Goal: Information Seeking & Learning: Check status

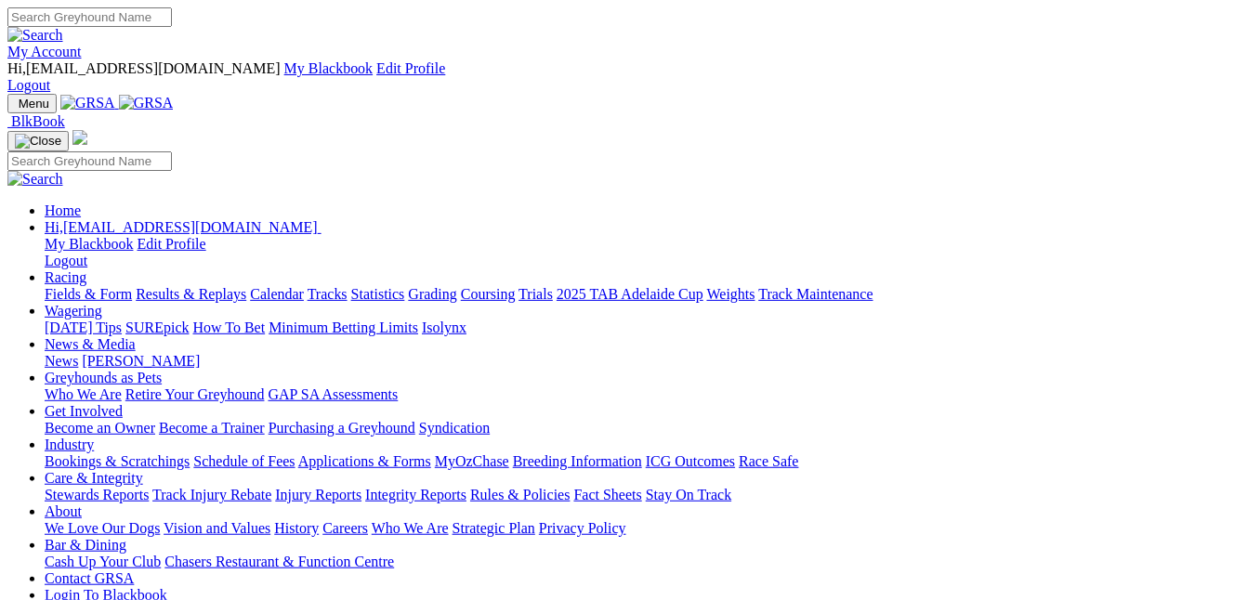
click at [86, 269] on link "Racing" at bounding box center [66, 277] width 42 height 16
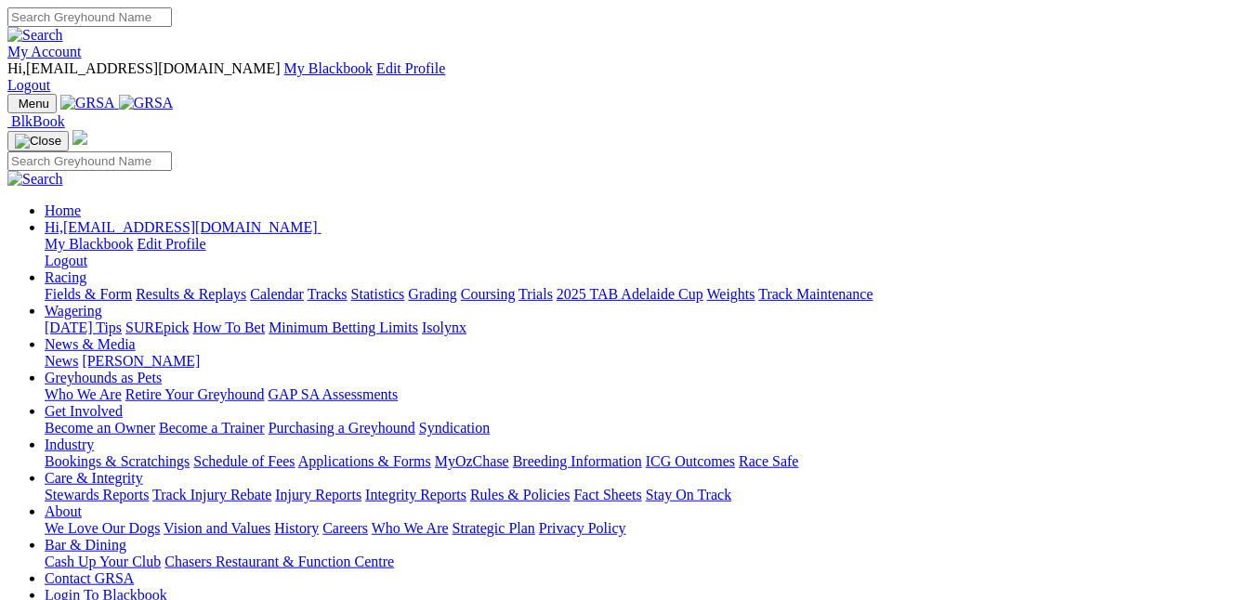
click at [86, 269] on link "Racing" at bounding box center [66, 277] width 42 height 16
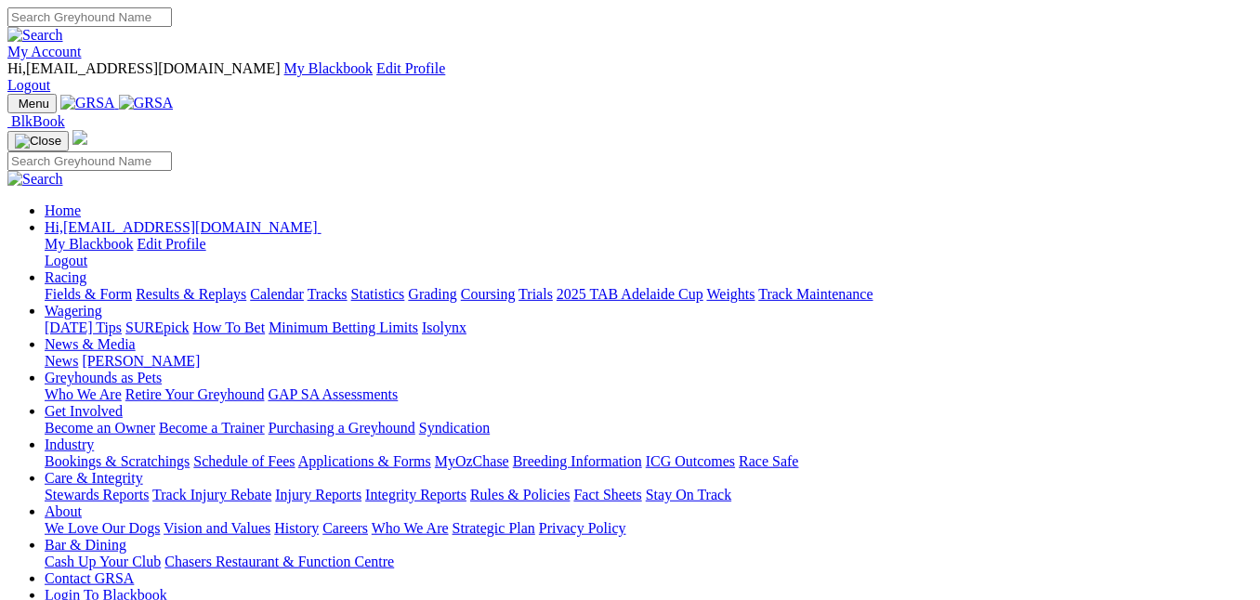
click at [246, 286] on link "Results & Replays" at bounding box center [191, 294] width 111 height 16
